Goal: Task Accomplishment & Management: Use online tool/utility

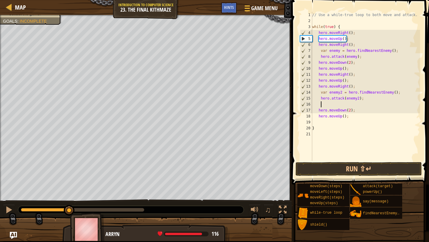
scroll to position [3, 0]
click at [343, 165] on button "Run ⇧↵" at bounding box center [359, 169] width 126 height 14
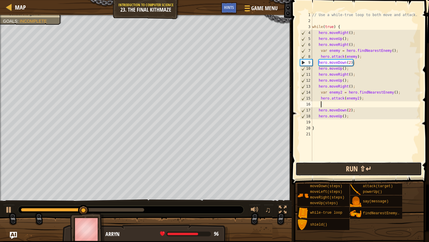
click at [325, 172] on button "Run ⇧↵" at bounding box center [359, 169] width 126 height 14
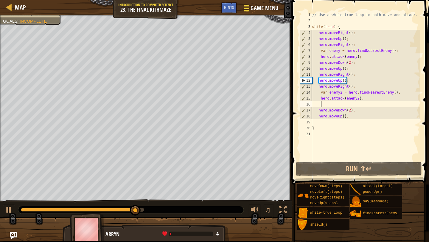
click at [260, 7] on span "Game Menu" at bounding box center [265, 8] width 28 height 8
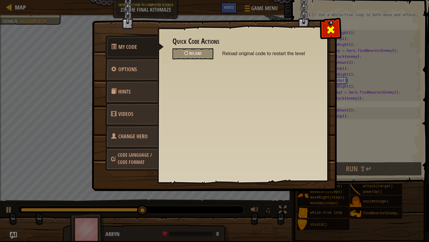
click at [326, 32] on div at bounding box center [330, 28] width 19 height 19
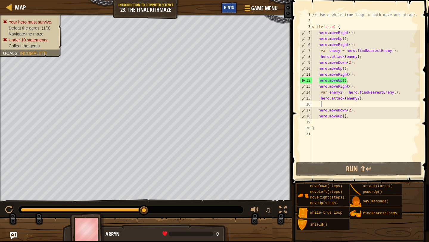
click at [229, 6] on span "Hints" at bounding box center [229, 7] width 10 height 6
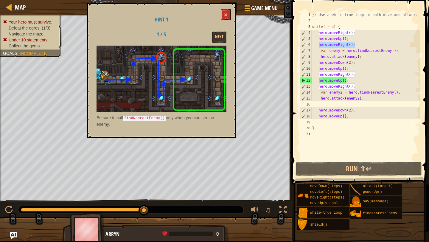
drag, startPoint x: 356, startPoint y: 44, endPoint x: 319, endPoint y: 46, distance: 36.4
click at [319, 46] on div "// Use a while-true loop to both move and attack. while ( true ) { hero . moveR…" at bounding box center [365, 92] width 109 height 161
type textarea "hero.moveRight();"
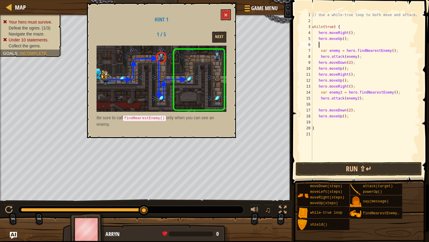
scroll to position [3, 0]
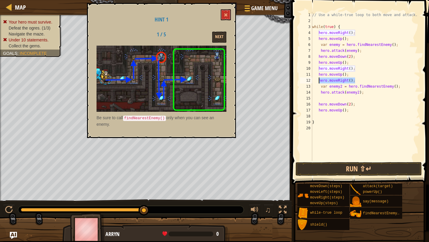
drag, startPoint x: 357, startPoint y: 80, endPoint x: 319, endPoint y: 80, distance: 38.4
click at [319, 80] on div "// Use a while-true loop to both move and attack. while ( true ) { hero . moveR…" at bounding box center [365, 92] width 109 height 161
type textarea "hero.moveRight();"
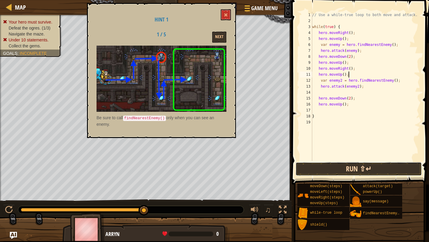
click at [348, 167] on button "Run ⇧↵" at bounding box center [359, 169] width 126 height 14
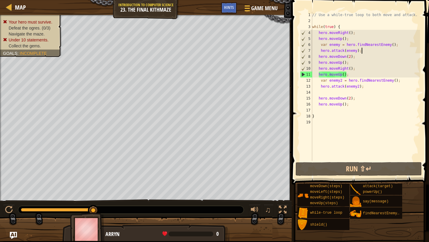
click at [369, 50] on div "// Use a while-true loop to both move and attack. while ( true ) { hero . moveR…" at bounding box center [365, 92] width 109 height 161
type textarea "hero.attack(enemy);"
click at [369, 52] on div "// Use a while-true loop to both move and attack. while ( true ) { hero . moveR…" at bounding box center [365, 92] width 109 height 161
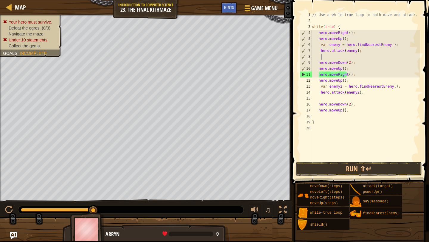
paste textarea "hero.attack(enemy);"
type textarea "hero.attack(enemy);"
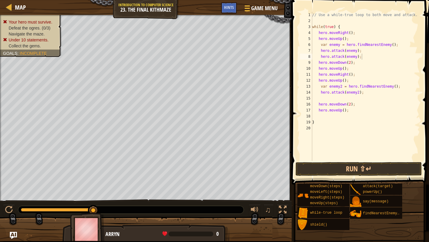
click at [338, 176] on span at bounding box center [361, 84] width 142 height 202
click at [336, 175] on button "Run ⇧↵" at bounding box center [359, 169] width 126 height 14
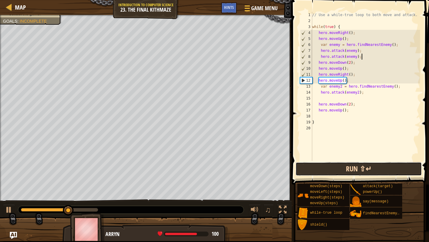
click at [349, 166] on button "Run ⇧↵" at bounding box center [359, 169] width 126 height 14
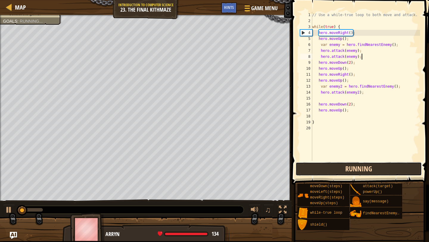
click at [349, 166] on button "Running" at bounding box center [359, 169] width 126 height 14
